Goal: Entertainment & Leisure: Browse casually

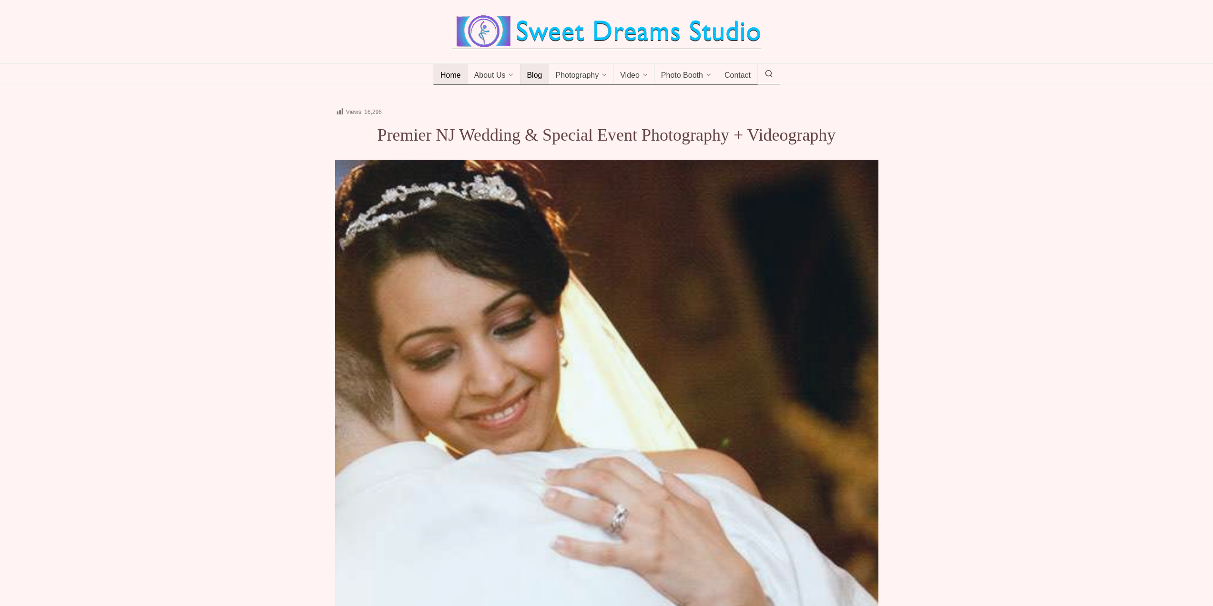
click at [537, 74] on span "Blog" at bounding box center [534, 76] width 15 height 10
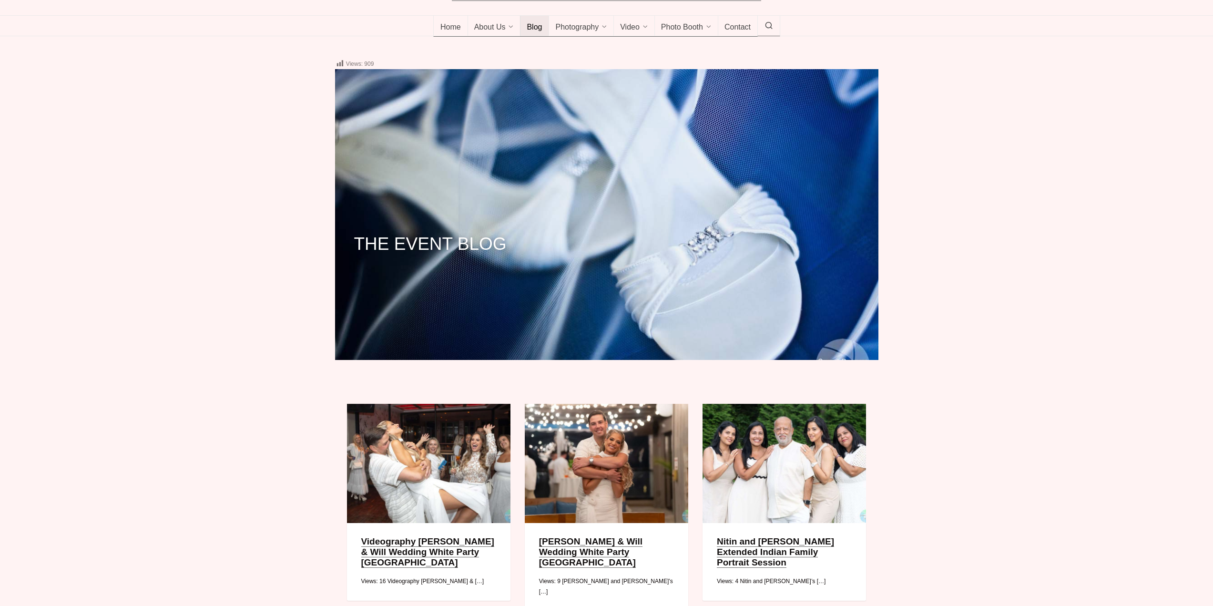
scroll to position [191, 0]
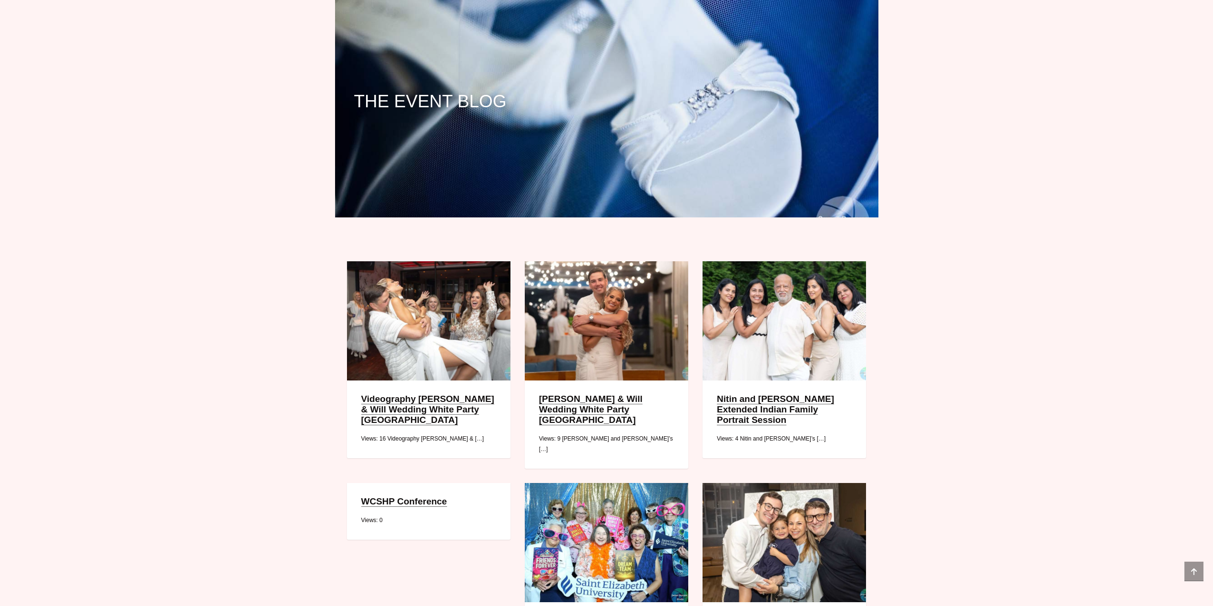
click at [577, 396] on link "Marissa & Will Wedding White Party Avenue Long Branch" at bounding box center [590, 409] width 103 height 31
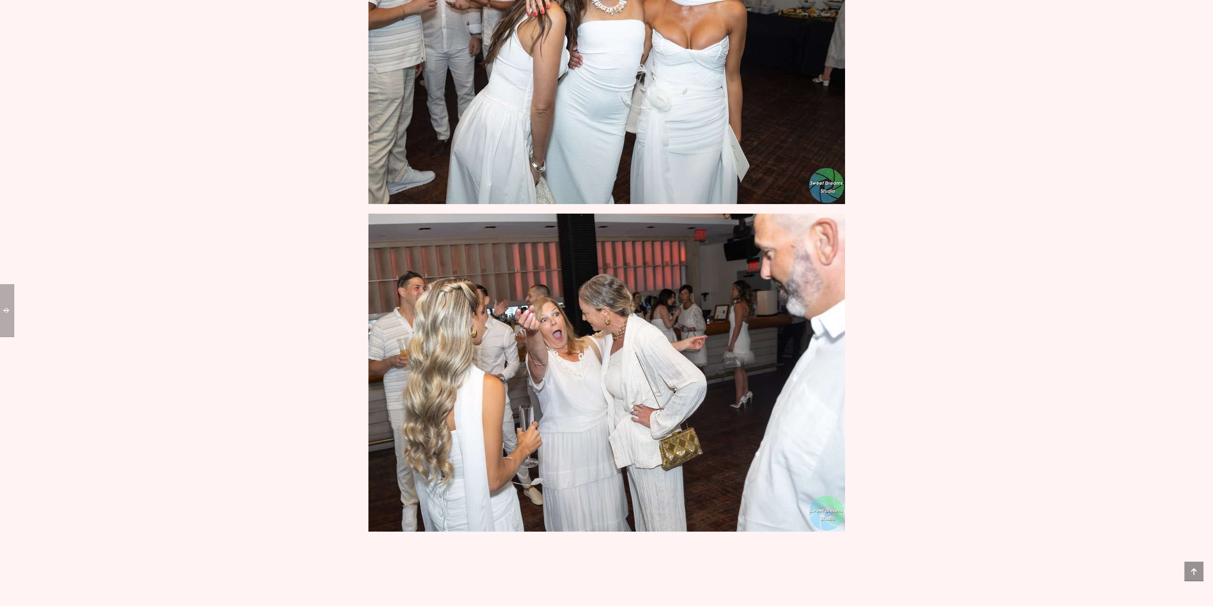
scroll to position [4208, 0]
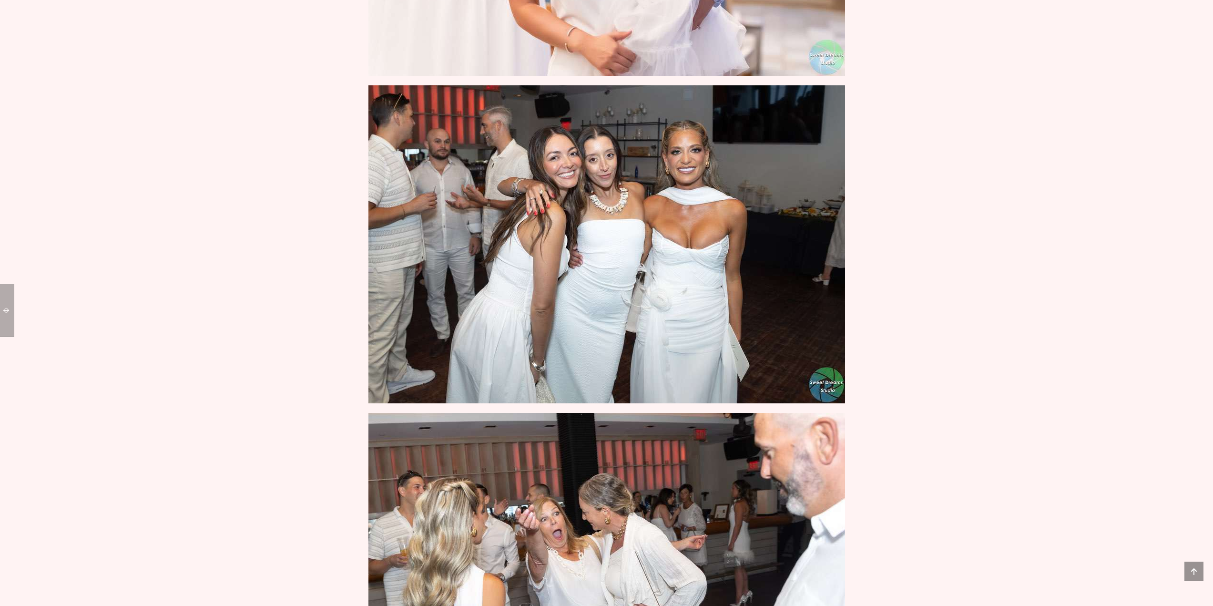
click at [695, 246] on img at bounding box center [606, 244] width 476 height 318
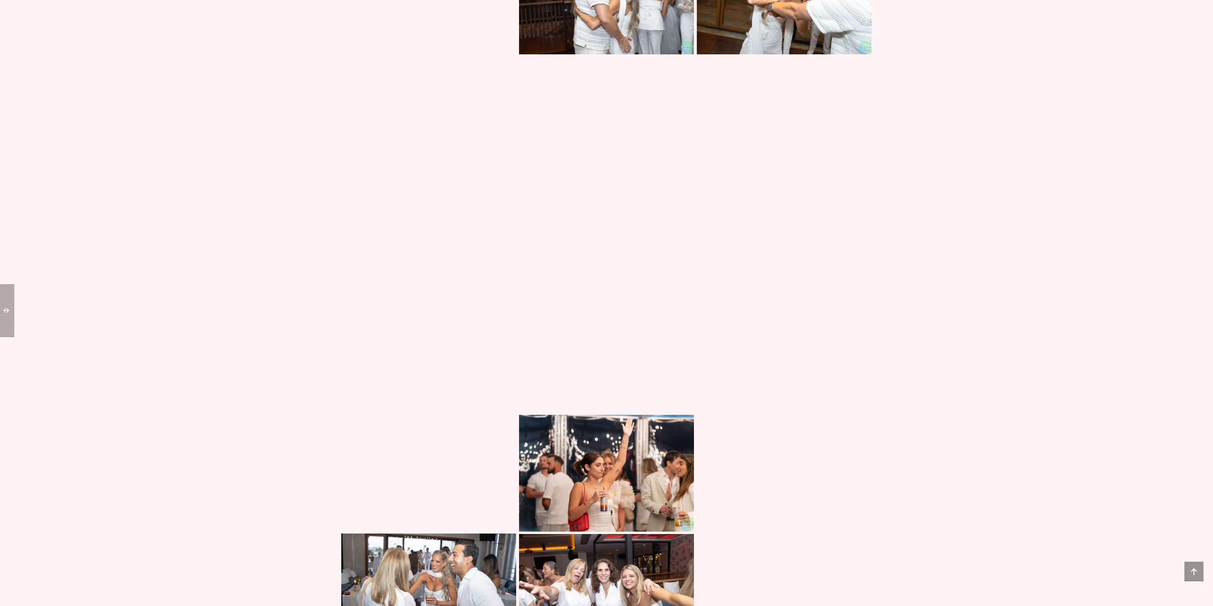
scroll to position [6602, 0]
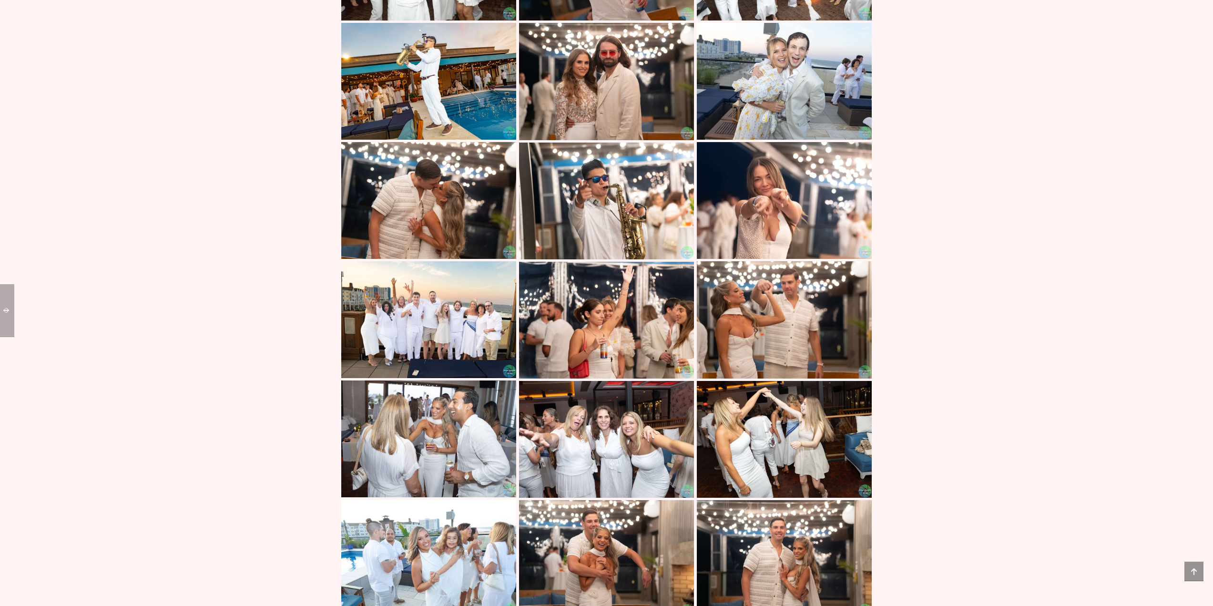
click at [773, 338] on img at bounding box center [784, 319] width 175 height 117
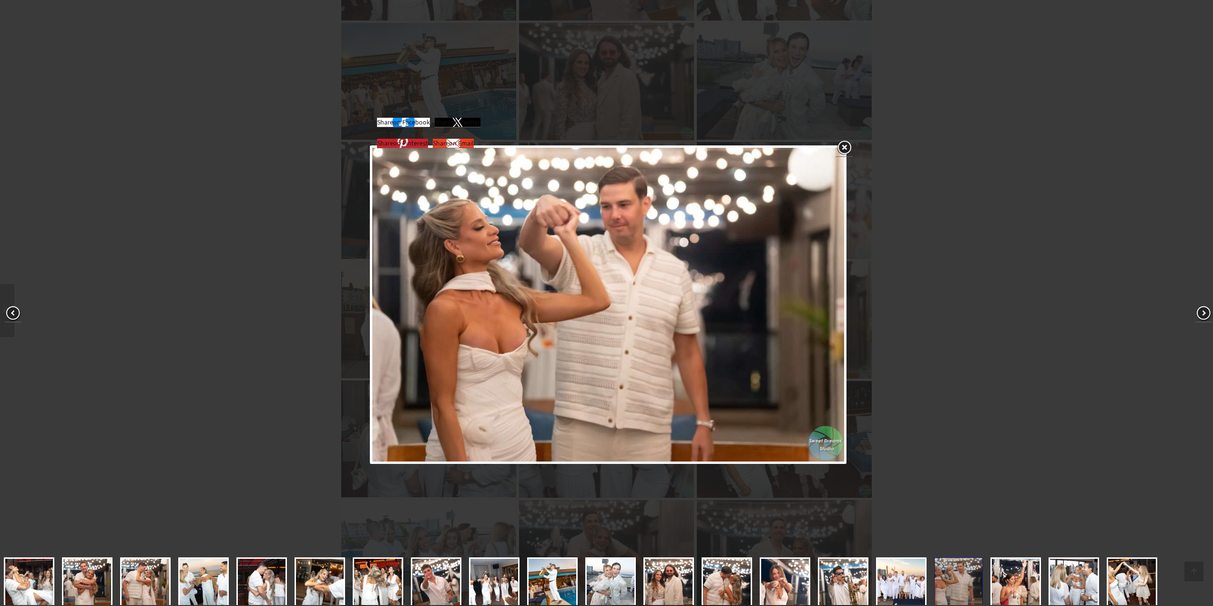
click at [493, 333] on img at bounding box center [608, 305] width 472 height 314
click at [493, 334] on img at bounding box center [608, 305] width 472 height 314
click at [844, 148] on link at bounding box center [843, 148] width 17 height 18
